Goal: Task Accomplishment & Management: Use online tool/utility

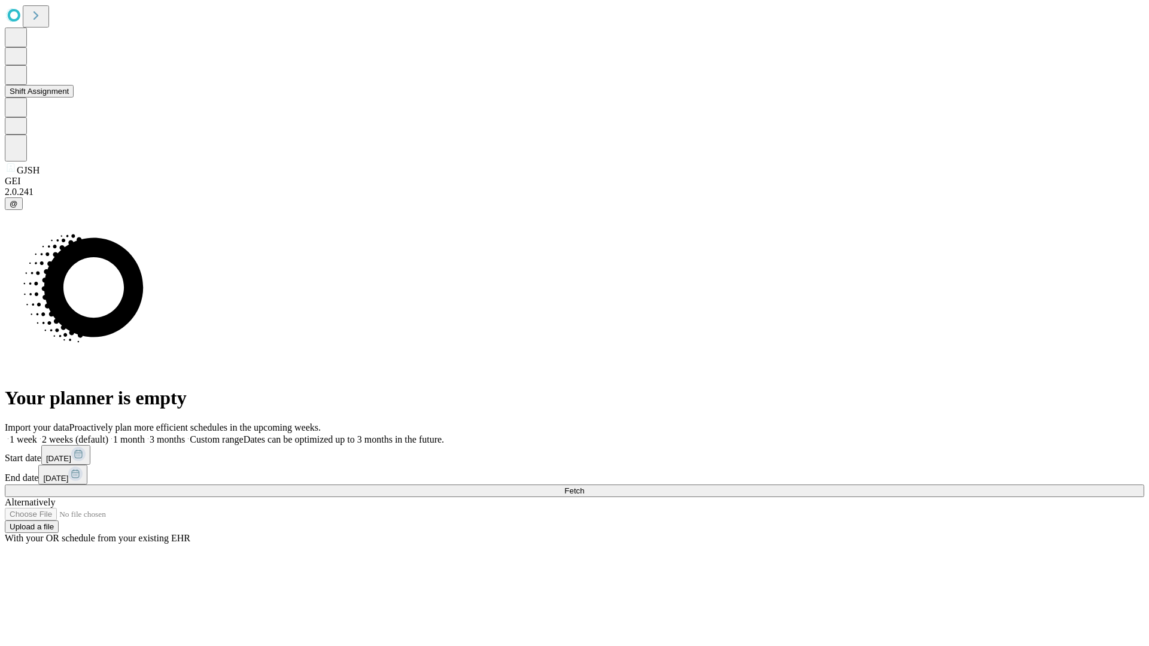
click at [74, 98] on button "Shift Assignment" at bounding box center [39, 91] width 69 height 13
